Goal: Information Seeking & Learning: Learn about a topic

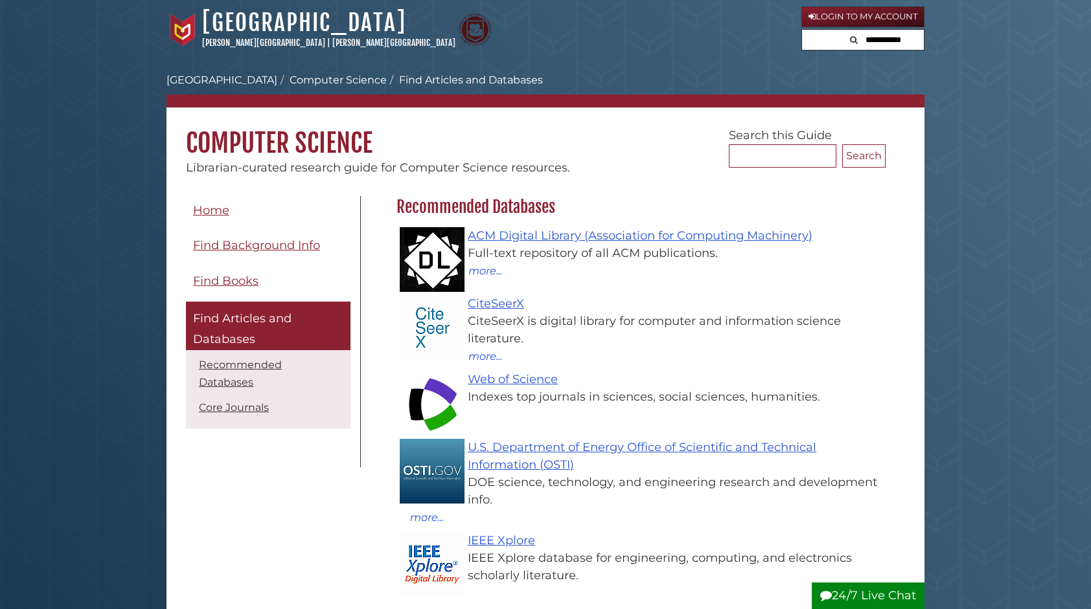
scroll to position [185, 495]
click at [760, 156] on input "Search..." at bounding box center [783, 155] width 108 height 23
click at [584, 128] on h1 "Computer Science" at bounding box center [545, 134] width 758 height 52
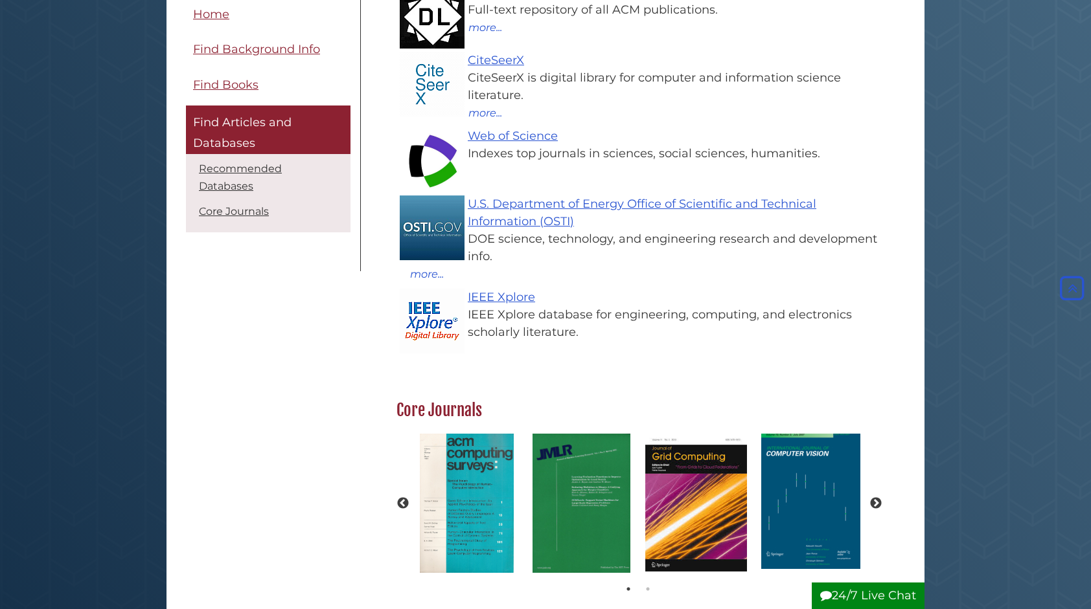
scroll to position [0, 0]
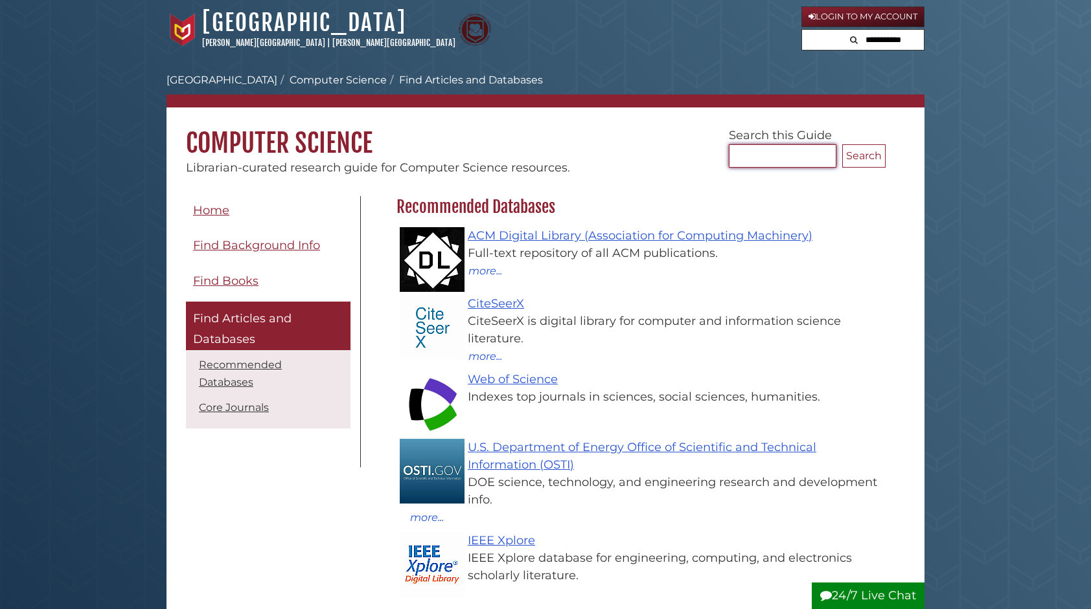
click at [767, 156] on input "Search..." at bounding box center [783, 155] width 108 height 23
type input "**********"
click at [843, 144] on button "Search" at bounding box center [864, 155] width 43 height 23
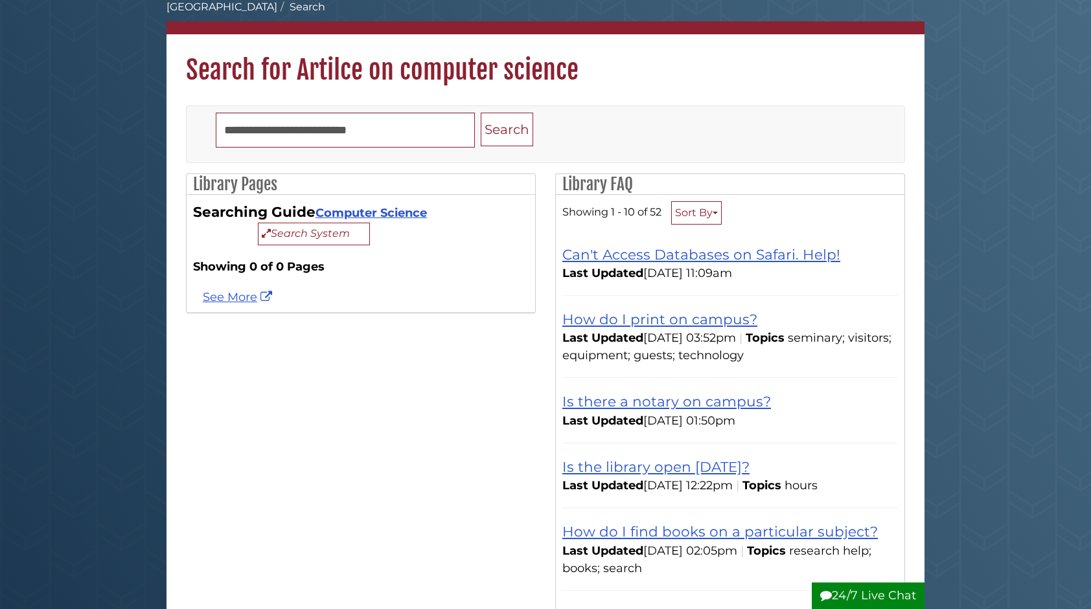
scroll to position [74, 0]
type input "**********"
click at [508, 131] on button "Search" at bounding box center [507, 129] width 52 height 34
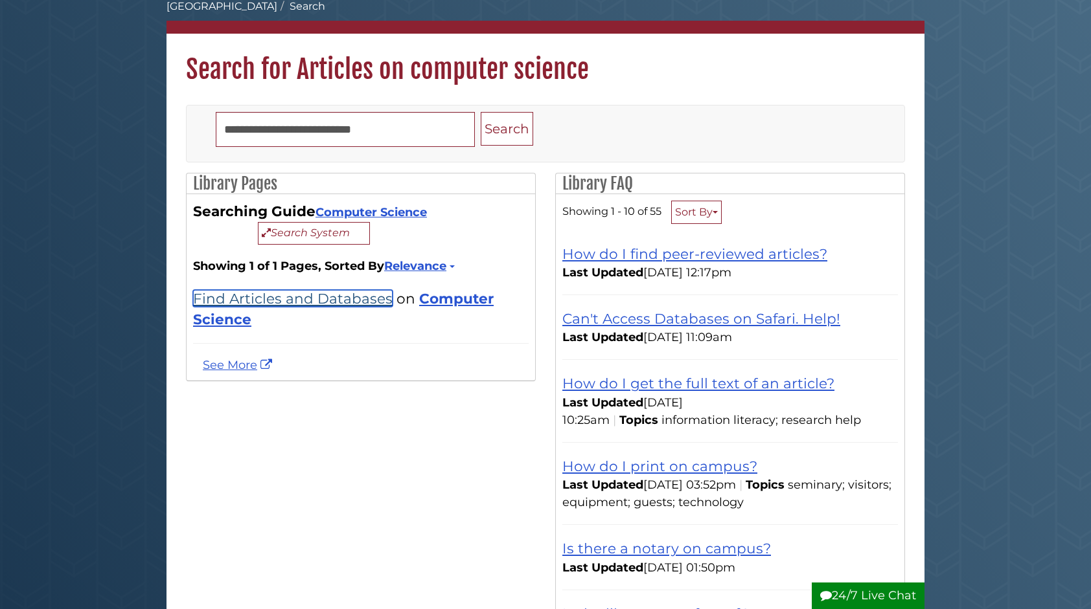
click at [328, 298] on link "Find Articles and Databases" at bounding box center [292, 298] width 199 height 17
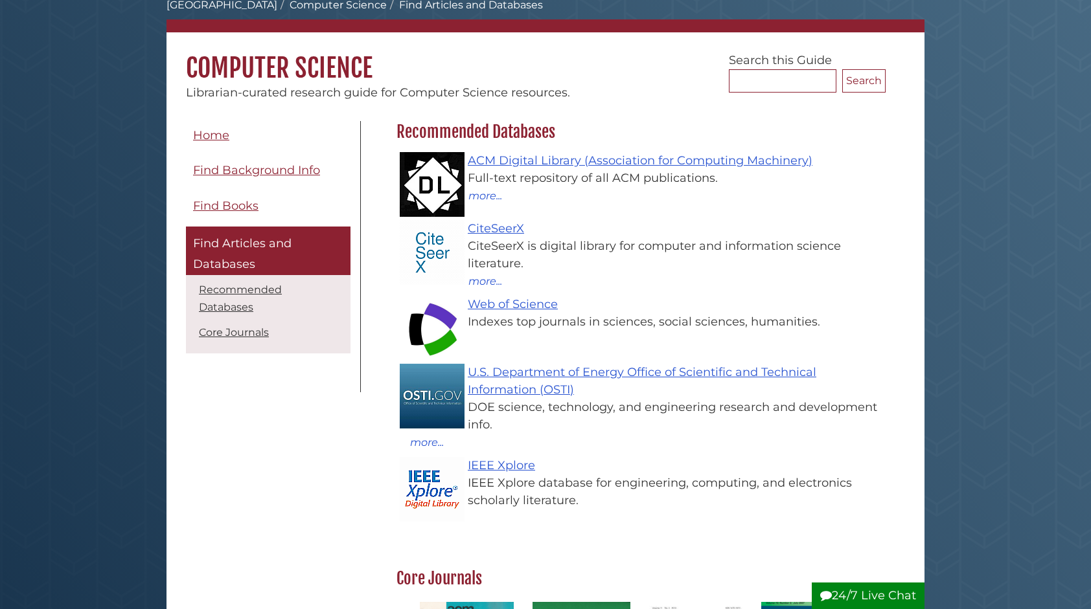
scroll to position [78, 0]
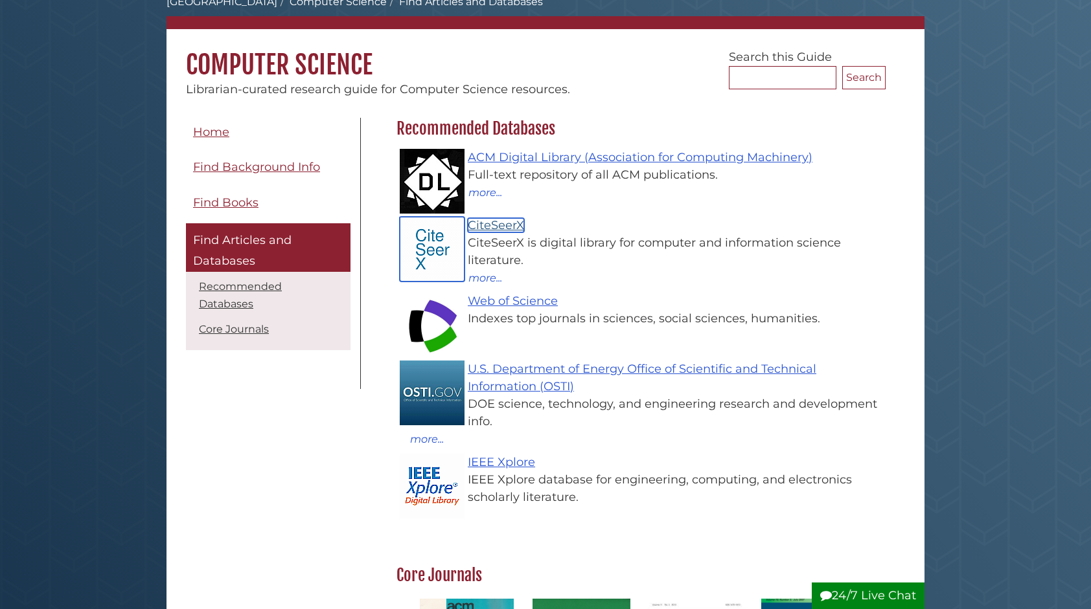
click at [508, 219] on link "CiteSeerX" at bounding box center [496, 225] width 56 height 14
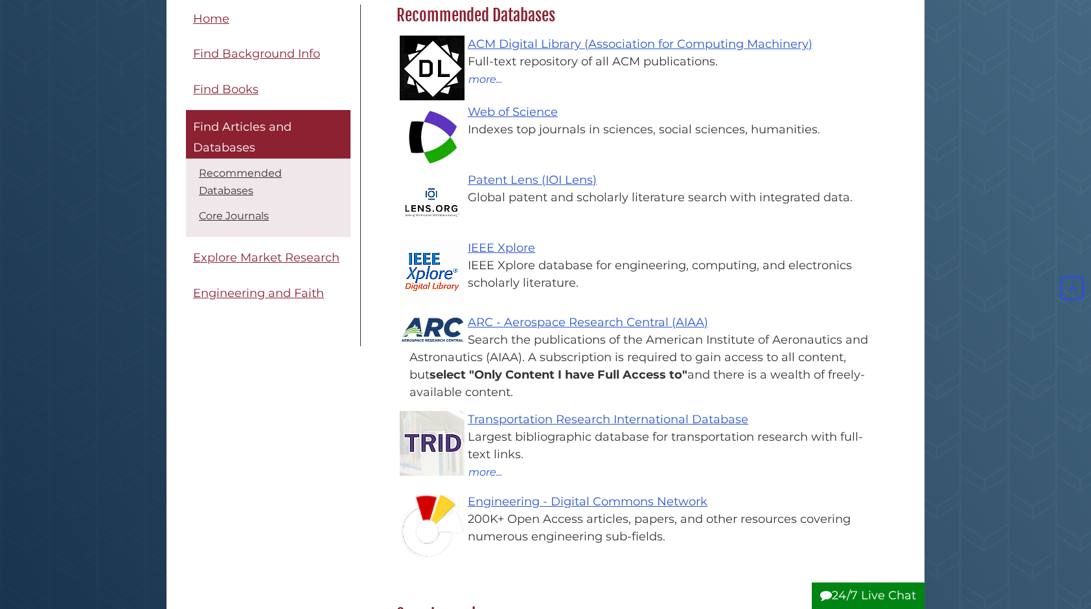
scroll to position [191, 0]
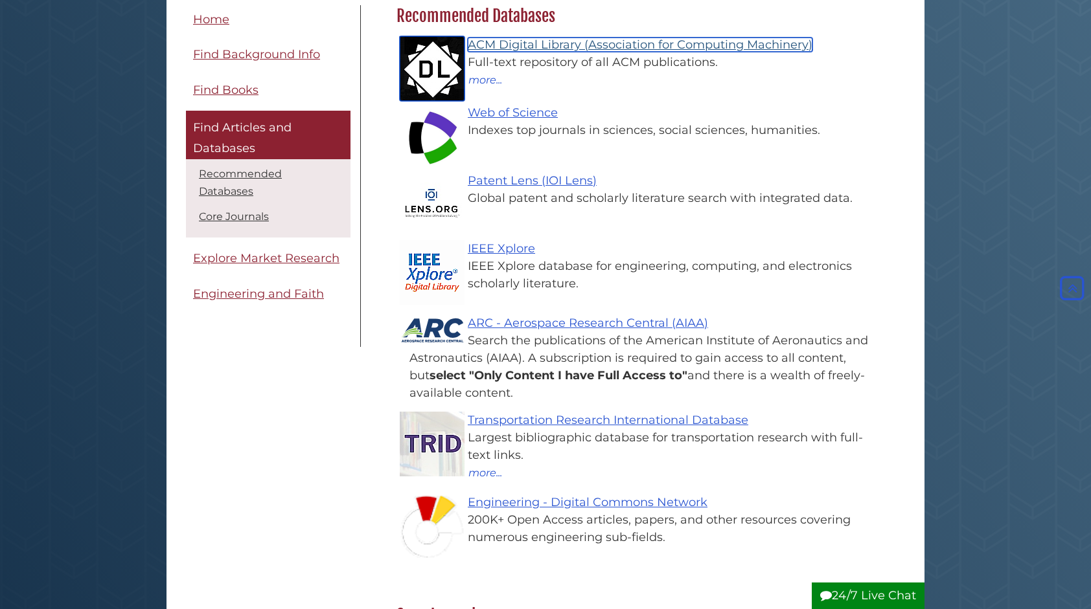
click at [519, 39] on link "ACM Digital Library (Association for Computing Machinery)" at bounding box center [640, 45] width 345 height 14
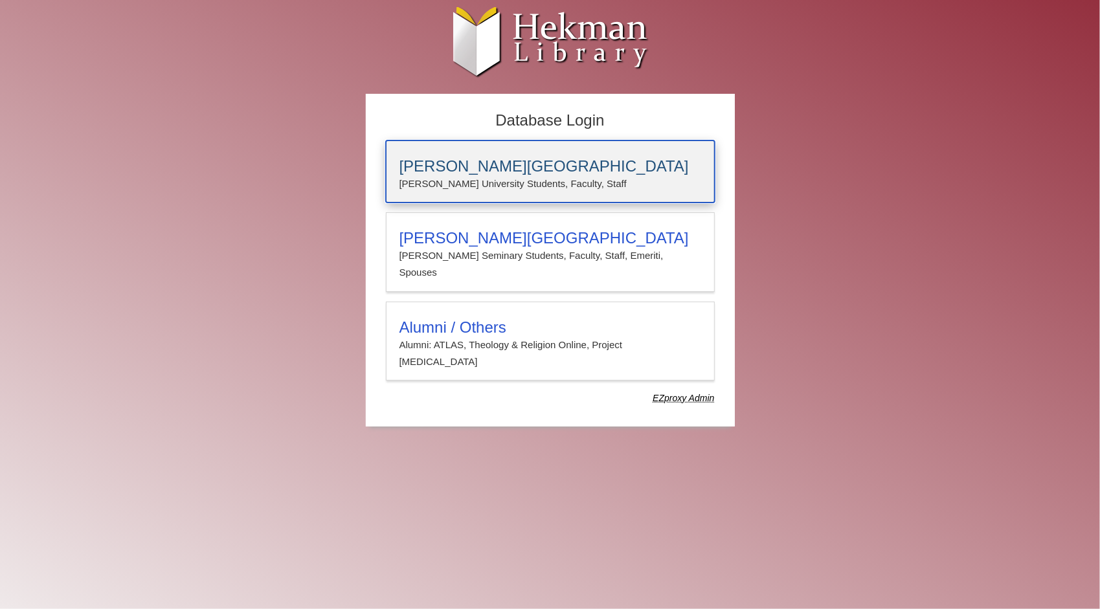
click at [448, 163] on h3 "[PERSON_NAME][GEOGRAPHIC_DATA]" at bounding box center [551, 166] width 302 height 18
